Goal: Task Accomplishment & Management: Use online tool/utility

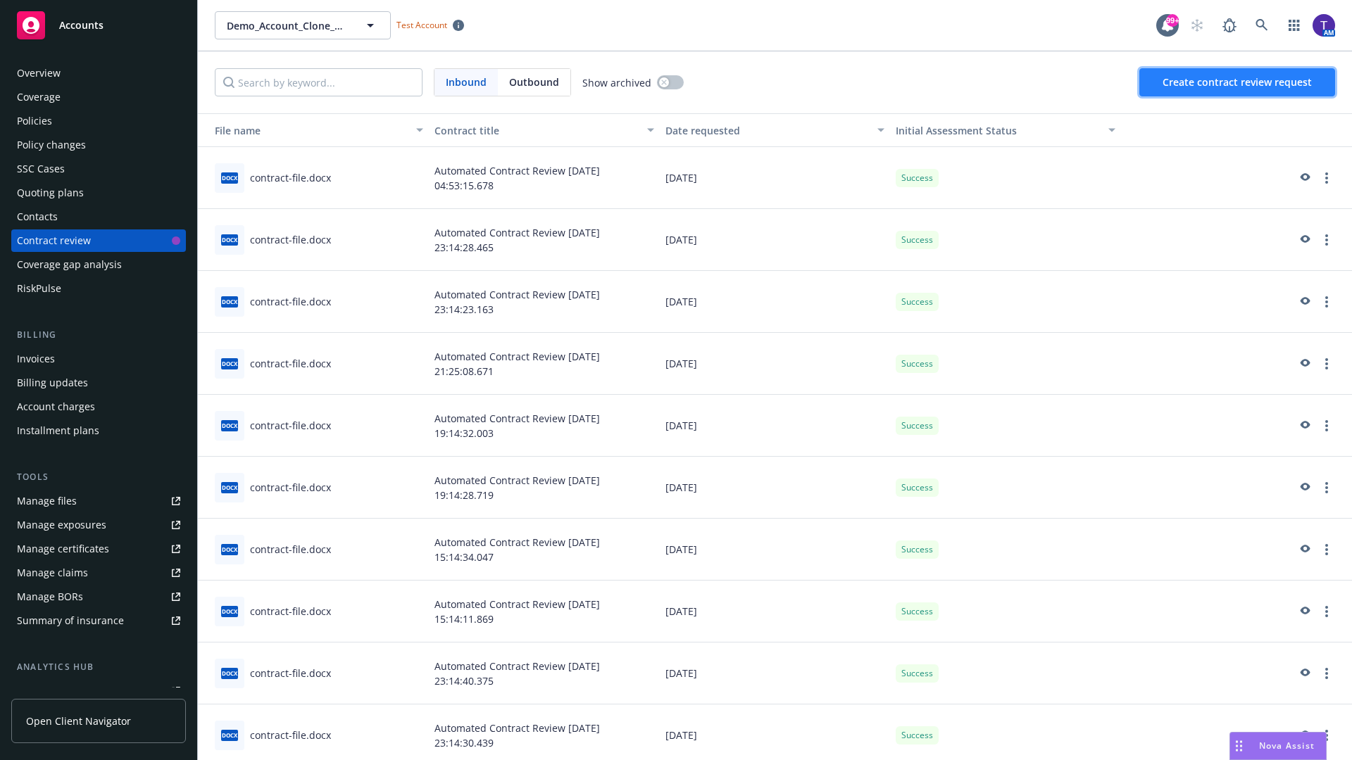
click at [1238, 82] on span "Create contract review request" at bounding box center [1236, 81] width 149 height 13
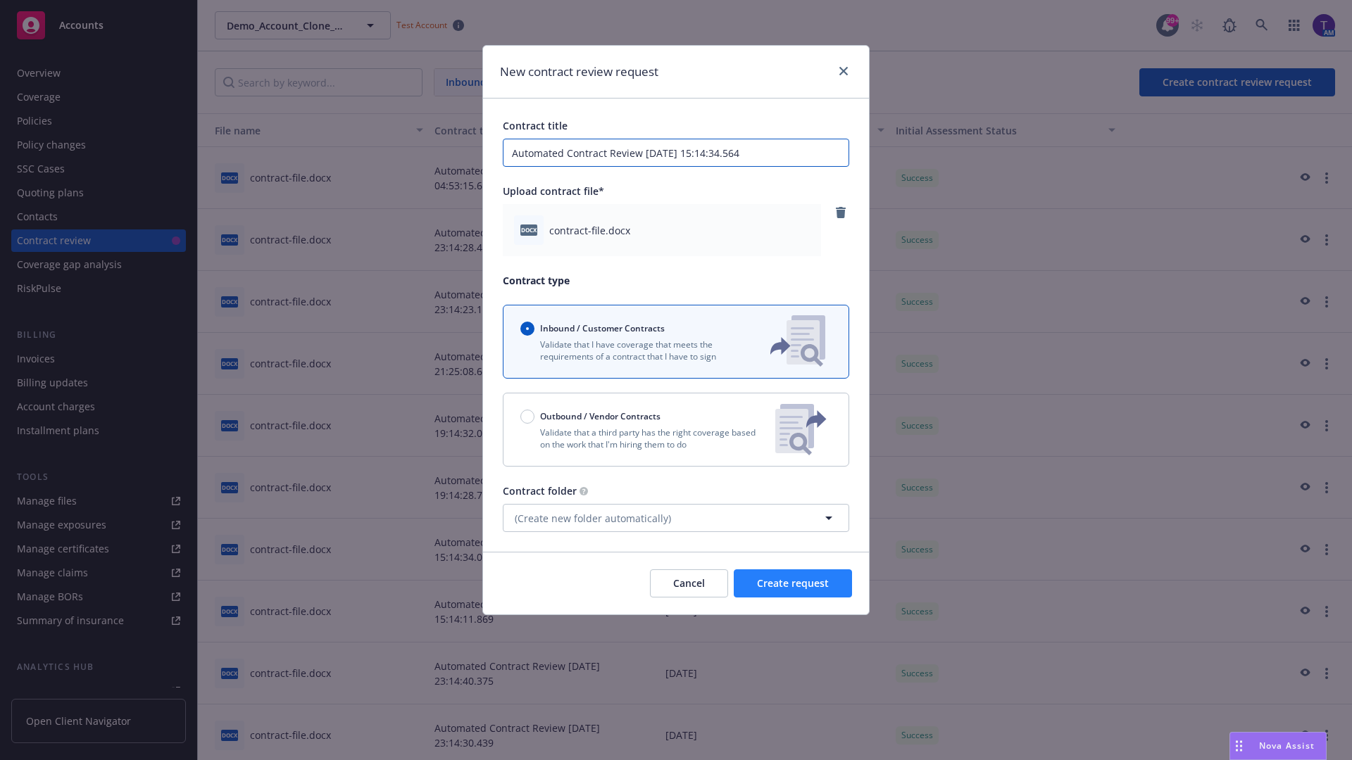
type input "Automated Contract Review [DATE] 15:14:34.564"
click at [793, 584] on span "Create request" at bounding box center [793, 583] width 72 height 13
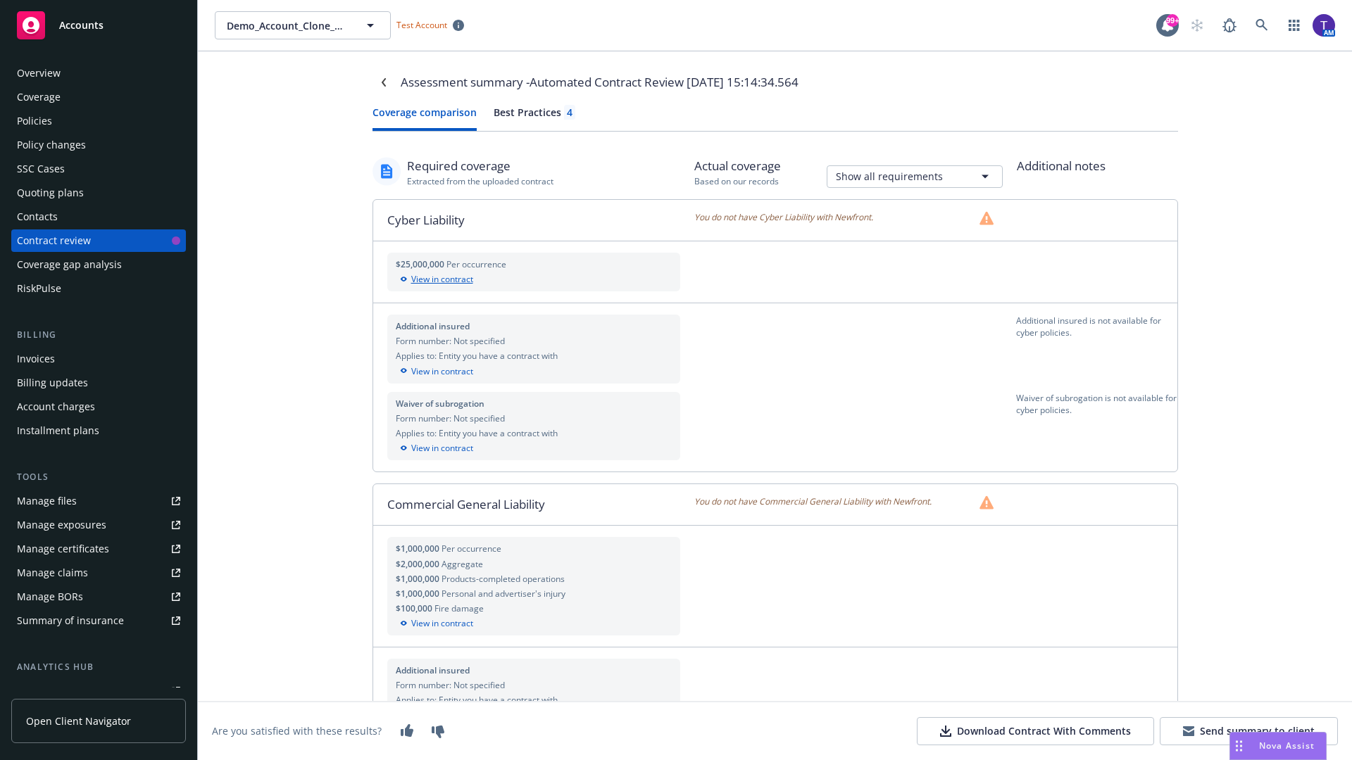
click at [533, 279] on div "View in contract" at bounding box center [534, 279] width 277 height 13
